Goal: Task Accomplishment & Management: Complete application form

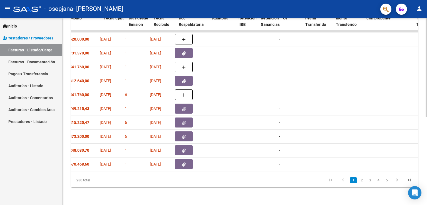
scroll to position [0, 257]
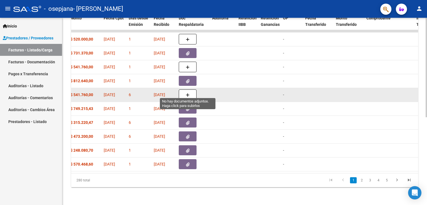
click at [189, 90] on button "button" at bounding box center [188, 95] width 18 height 11
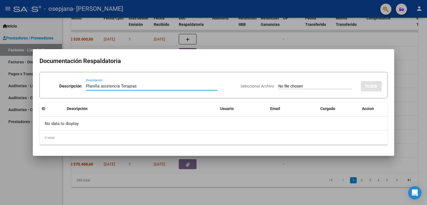
type input "Planilla asistencia Terapias"
click at [286, 86] on input "Seleccionar Archivo" at bounding box center [315, 86] width 74 height 5
type input "C:\fakepath\Documentos escaneados (6).pdf"
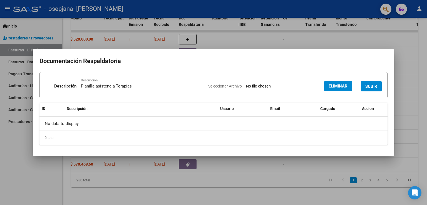
click at [369, 84] on span "SUBIR" at bounding box center [371, 86] width 12 height 5
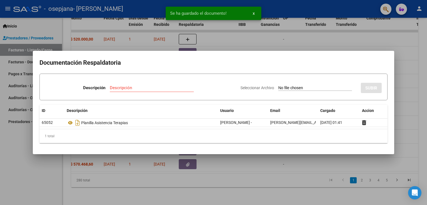
click at [238, 21] on div "Se ha guardado el documento! x" at bounding box center [213, 13] width 109 height 27
click at [224, 31] on div at bounding box center [213, 102] width 427 height 205
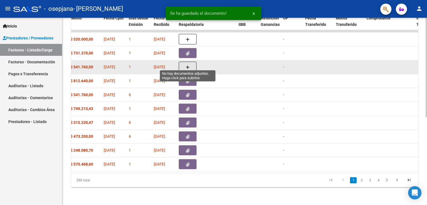
click at [189, 65] on icon "button" at bounding box center [188, 67] width 4 height 4
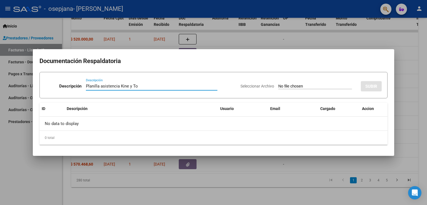
type input "Planilla asistencia Kine y To"
drag, startPoint x: 315, startPoint y: 93, endPoint x: 316, endPoint y: 90, distance: 3.3
click at [315, 91] on div "Seleccionar Archivo SUBIR" at bounding box center [311, 85] width 141 height 17
click at [316, 86] on input "Seleccionar Archivo" at bounding box center [315, 86] width 74 height 5
type input "C:\fakepath\Planilla asistencia terapias (3).pdf"
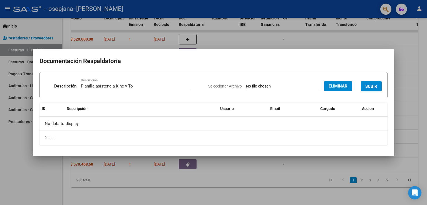
click at [374, 85] on span "SUBIR" at bounding box center [371, 86] width 12 height 5
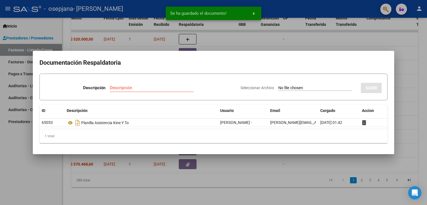
click at [339, 29] on div at bounding box center [213, 102] width 427 height 205
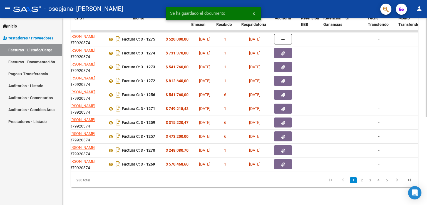
scroll to position [0, 155]
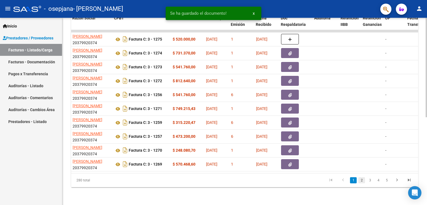
click at [360, 181] on link "2" at bounding box center [362, 180] width 7 height 6
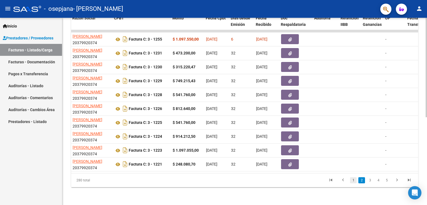
click at [354, 181] on link "1" at bounding box center [353, 180] width 7 height 6
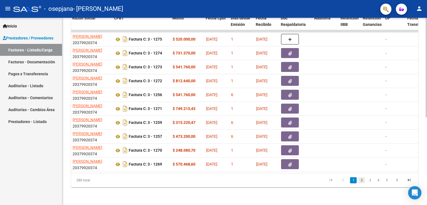
click at [364, 179] on link "2" at bounding box center [362, 180] width 7 height 6
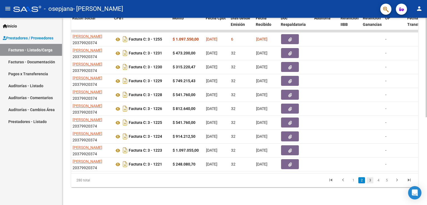
click at [369, 181] on link "3" at bounding box center [370, 180] width 7 height 6
click at [350, 178] on li "1" at bounding box center [353, 180] width 8 height 9
click at [354, 180] on link "1" at bounding box center [353, 180] width 7 height 6
